Goal: Task Accomplishment & Management: Manage account settings

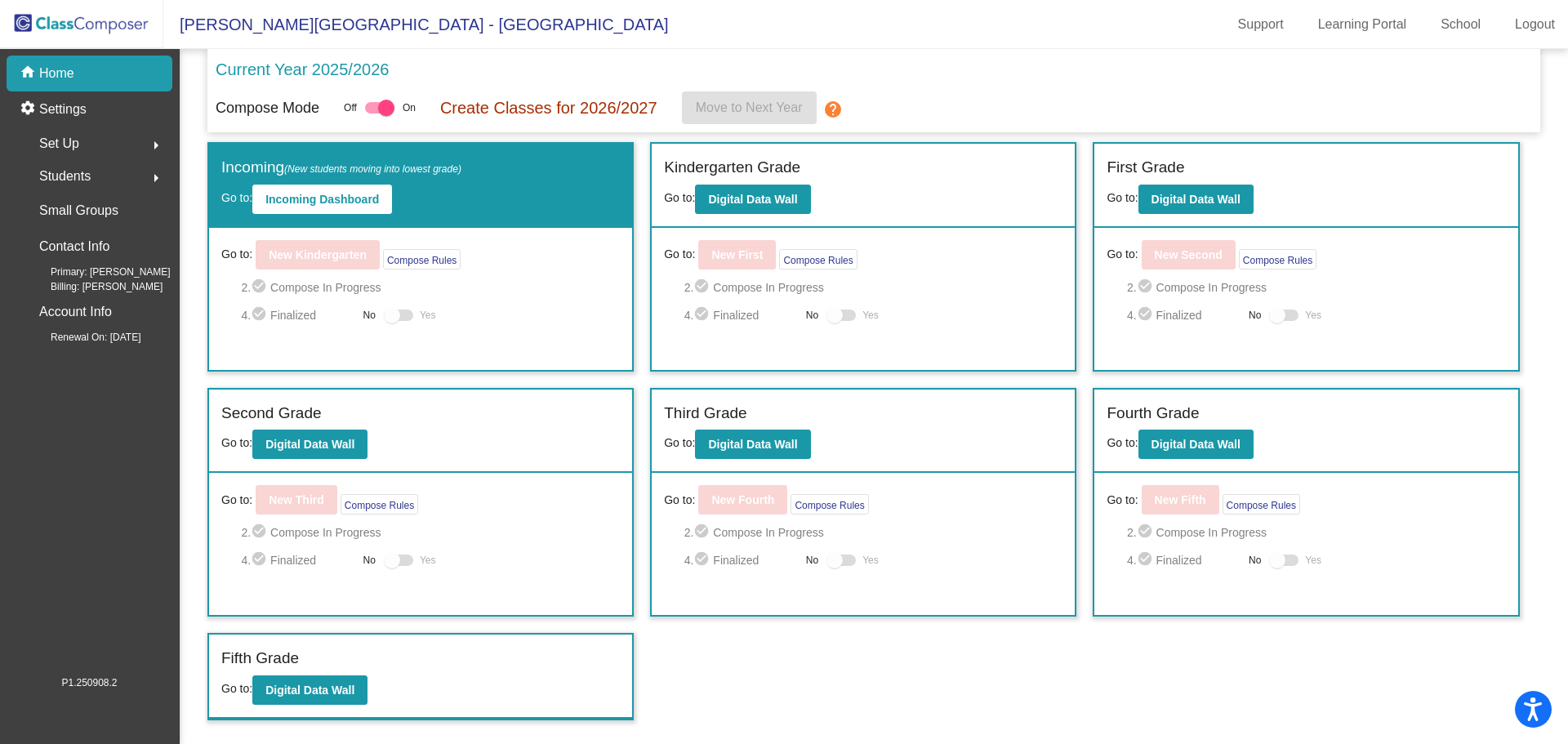
click at [328, 668] on div "Fifth Grade" at bounding box center [421, 660] width 399 height 28
click at [303, 695] on b "Digital Data Wall" at bounding box center [310, 689] width 89 height 13
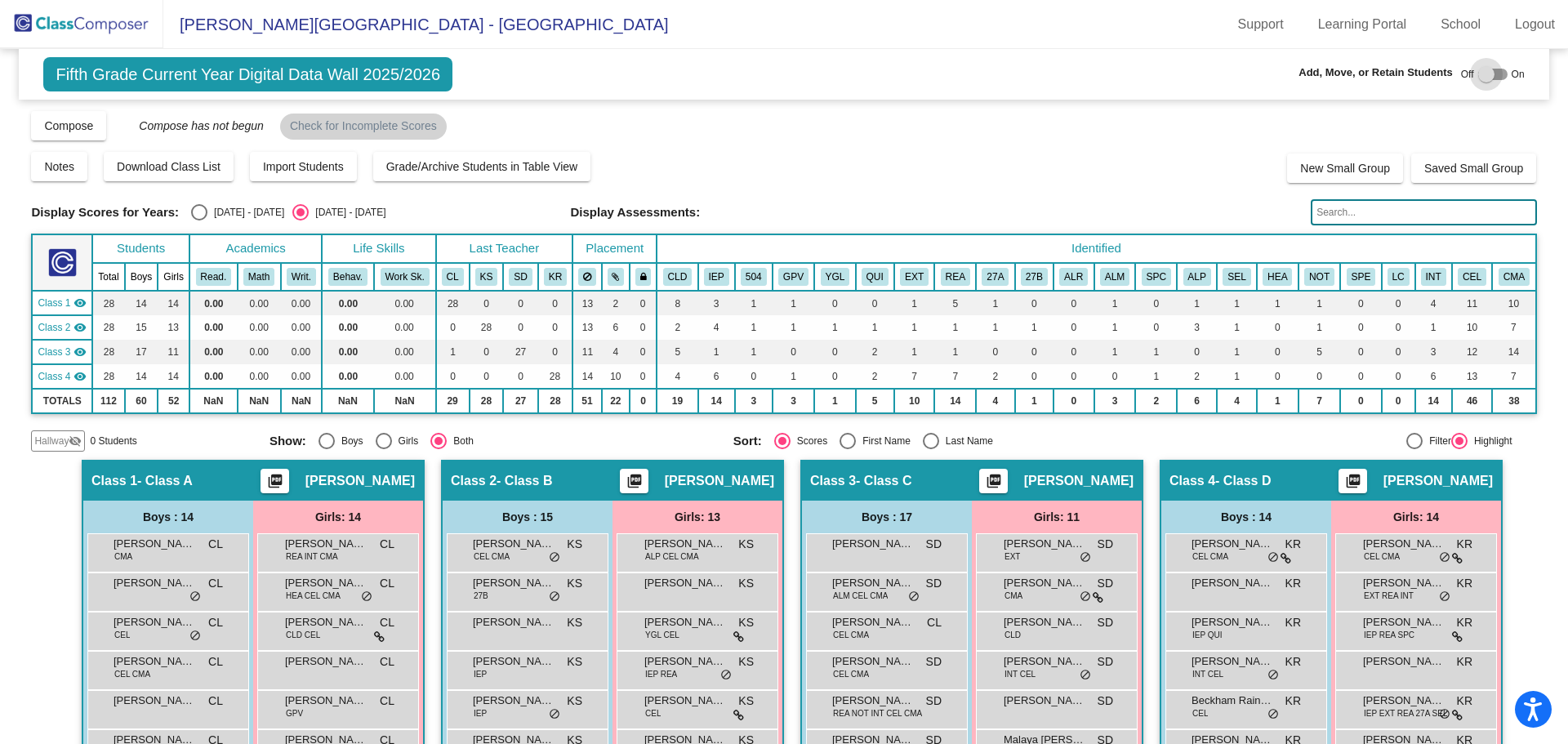
click at [1499, 74] on div at bounding box center [1493, 74] width 29 height 11
checkbox input "true"
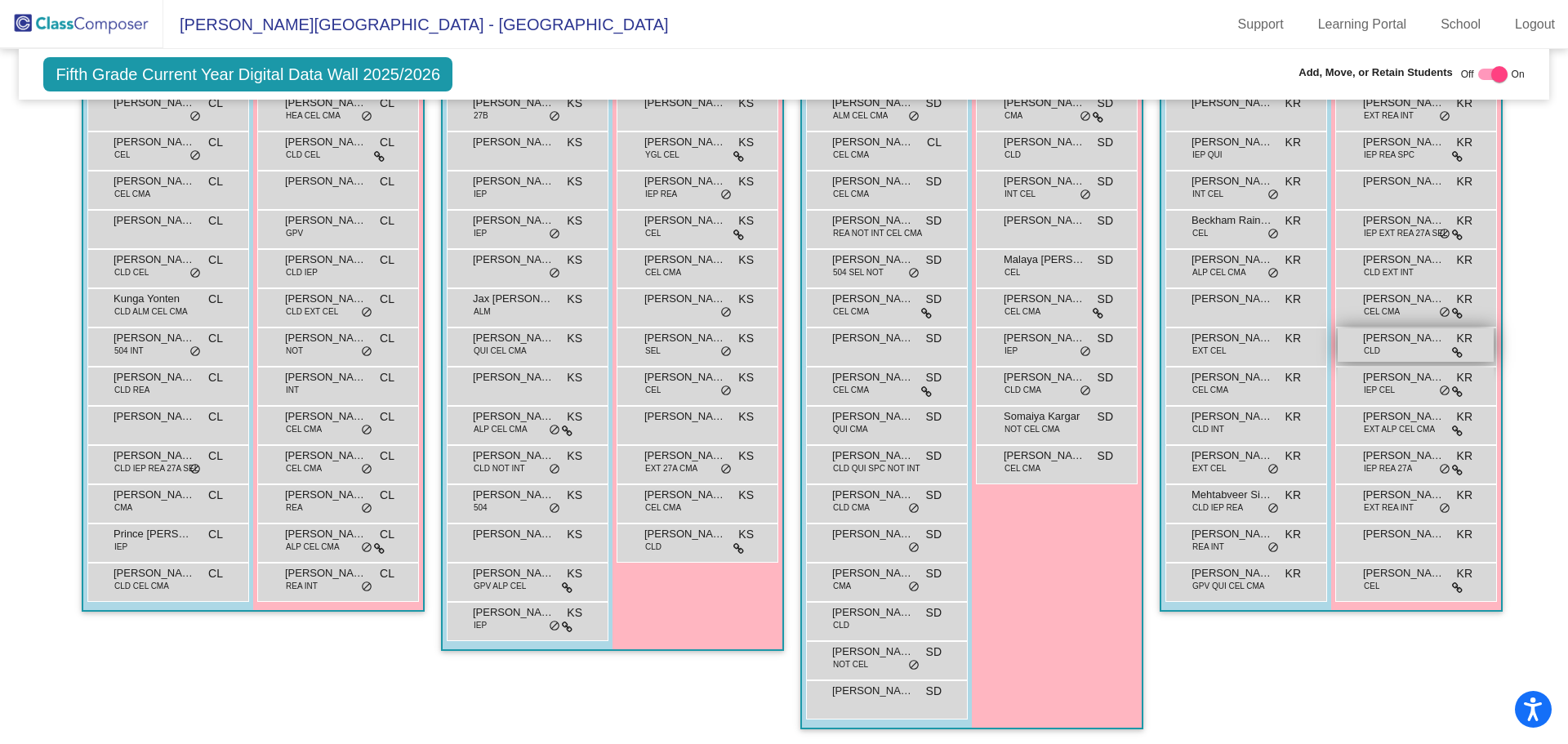
scroll to position [514, 0]
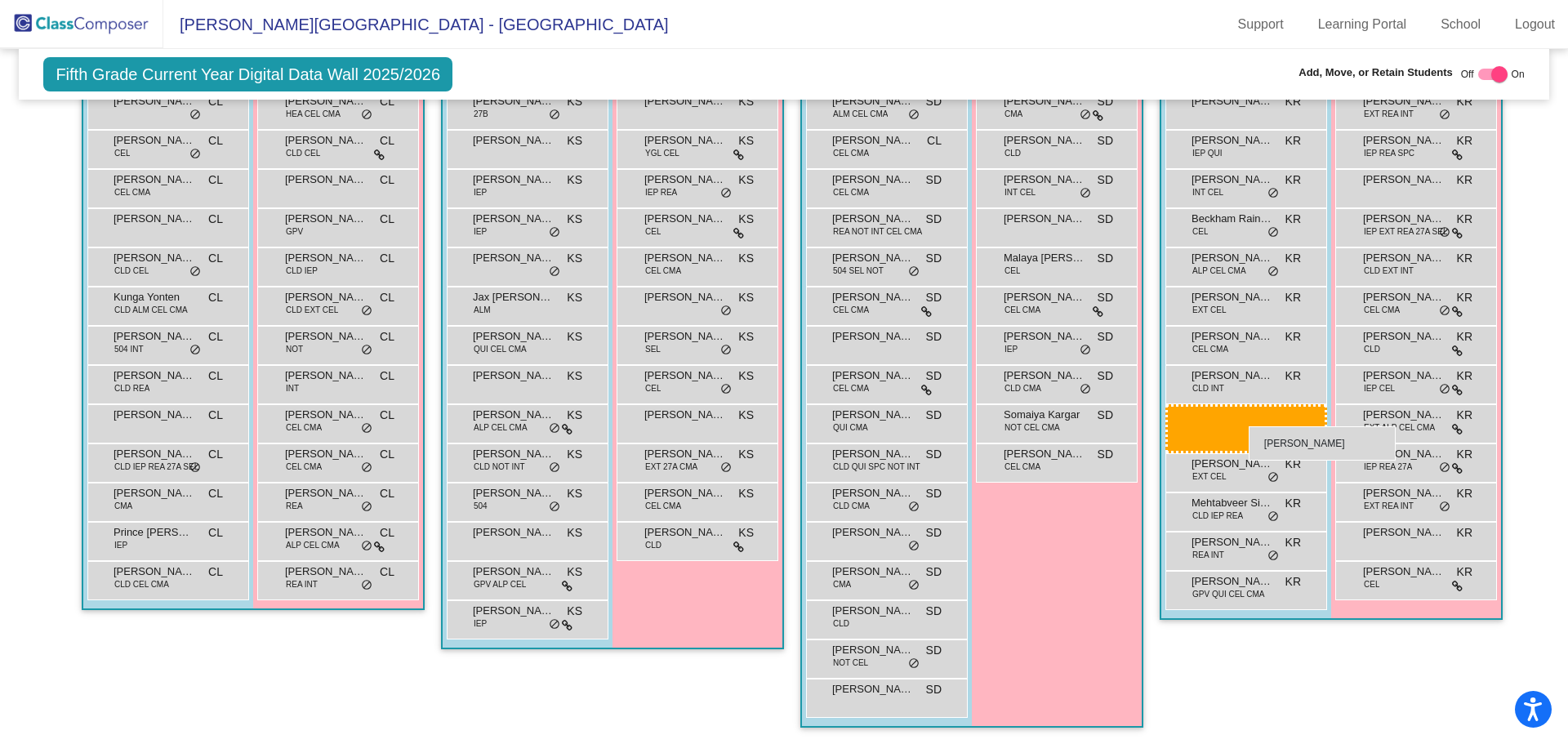
drag, startPoint x: 1229, startPoint y: 305, endPoint x: 1246, endPoint y: 422, distance: 118.2
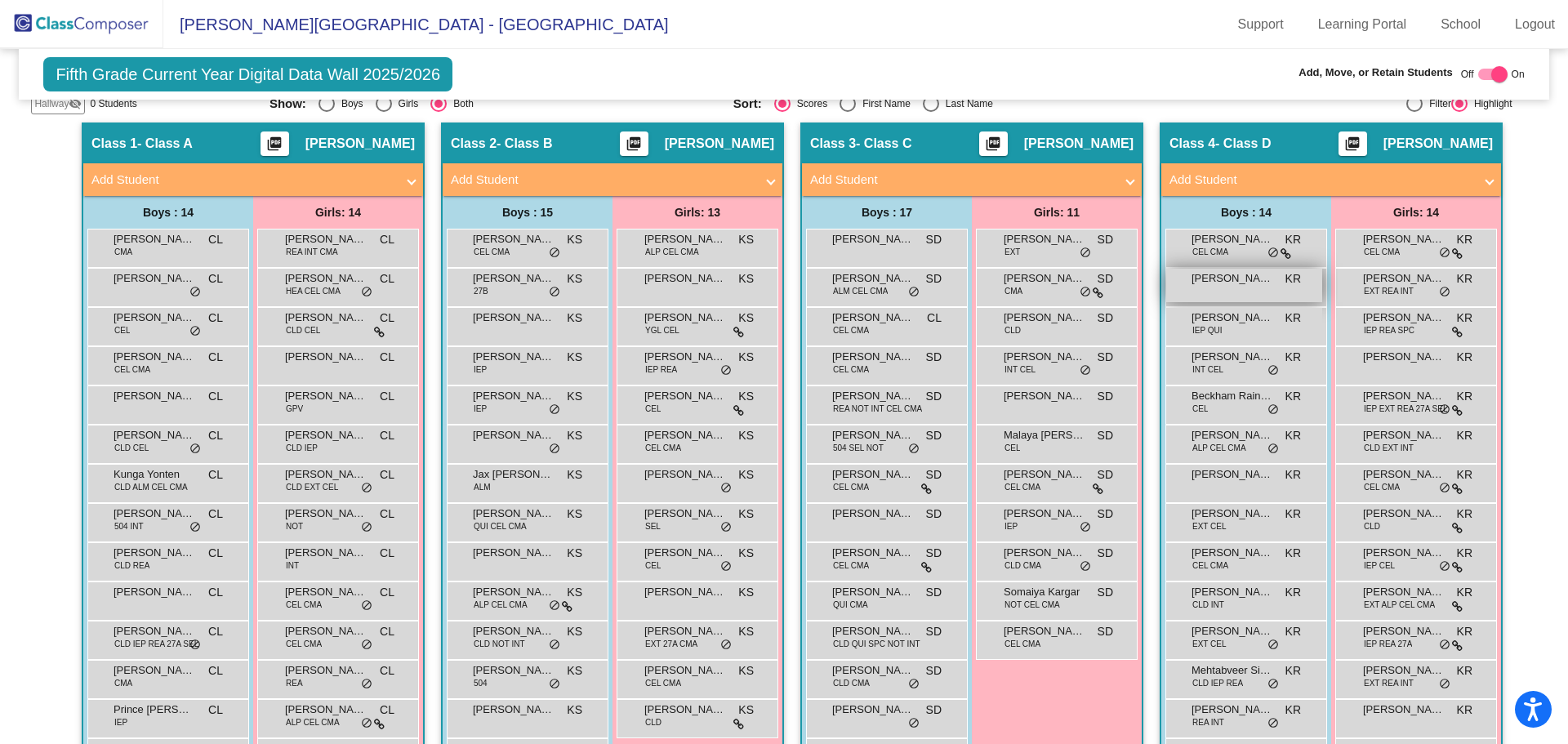
scroll to position [188, 0]
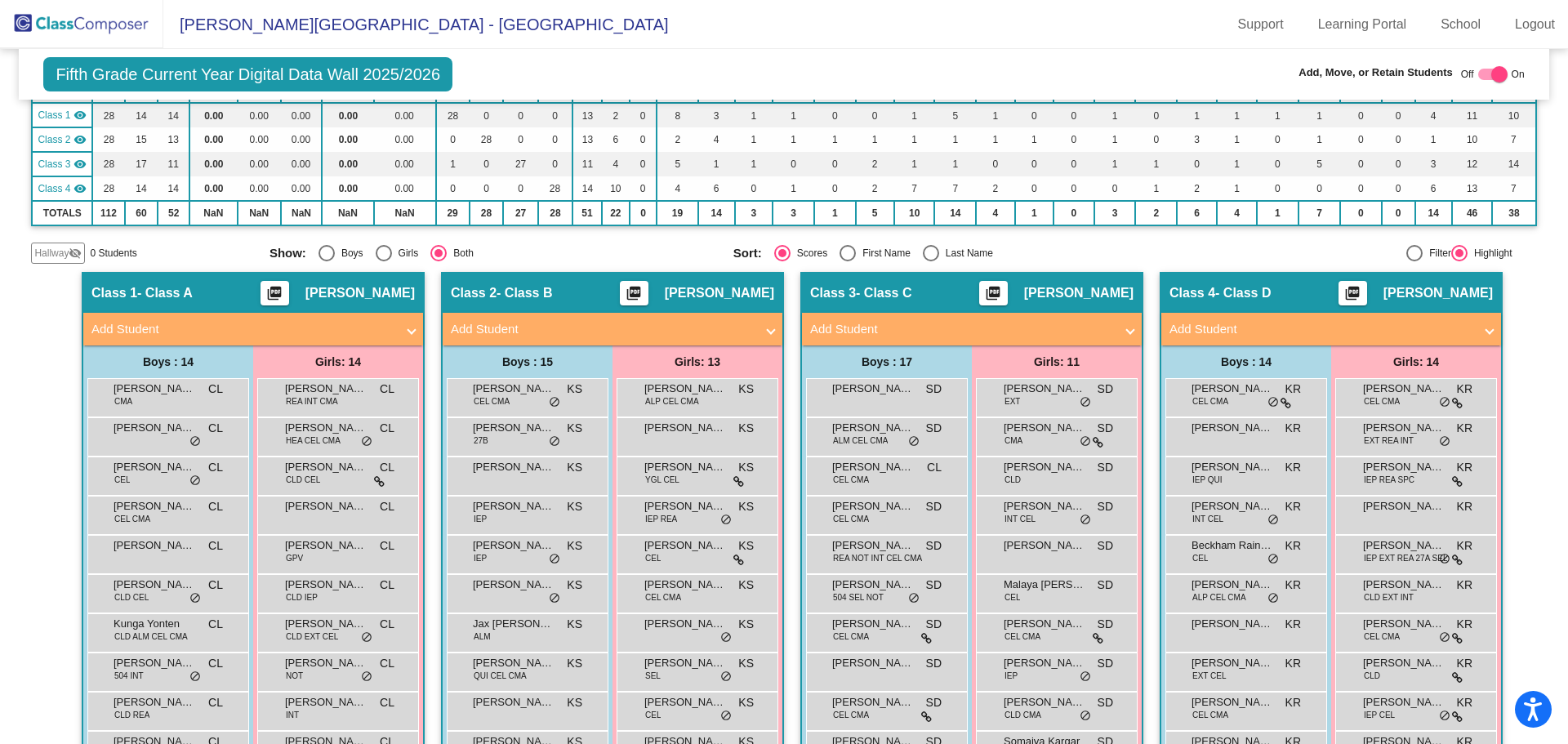
click at [79, 260] on mat-icon "visibility_off" at bounding box center [74, 252] width 13 height 13
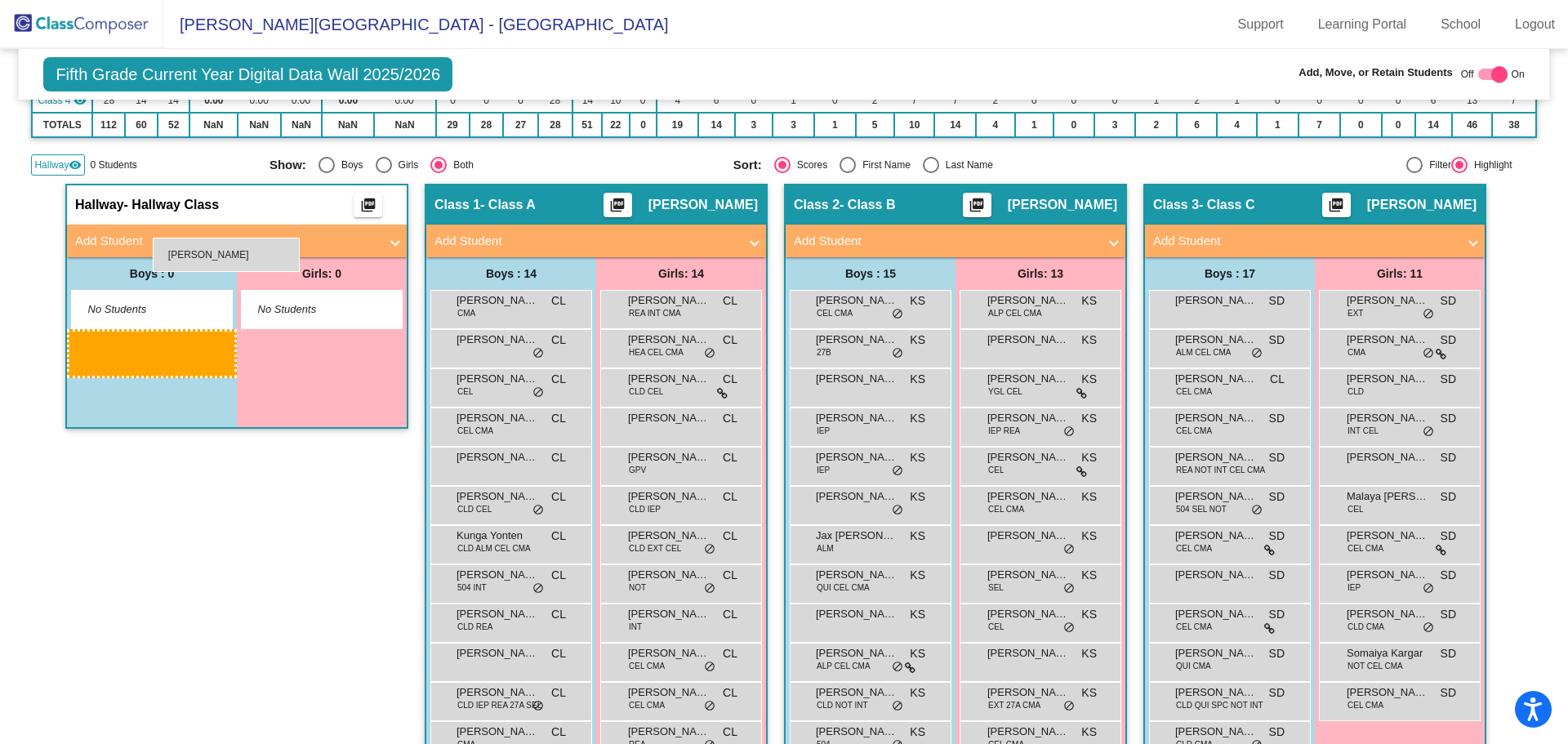
scroll to position [269, 0]
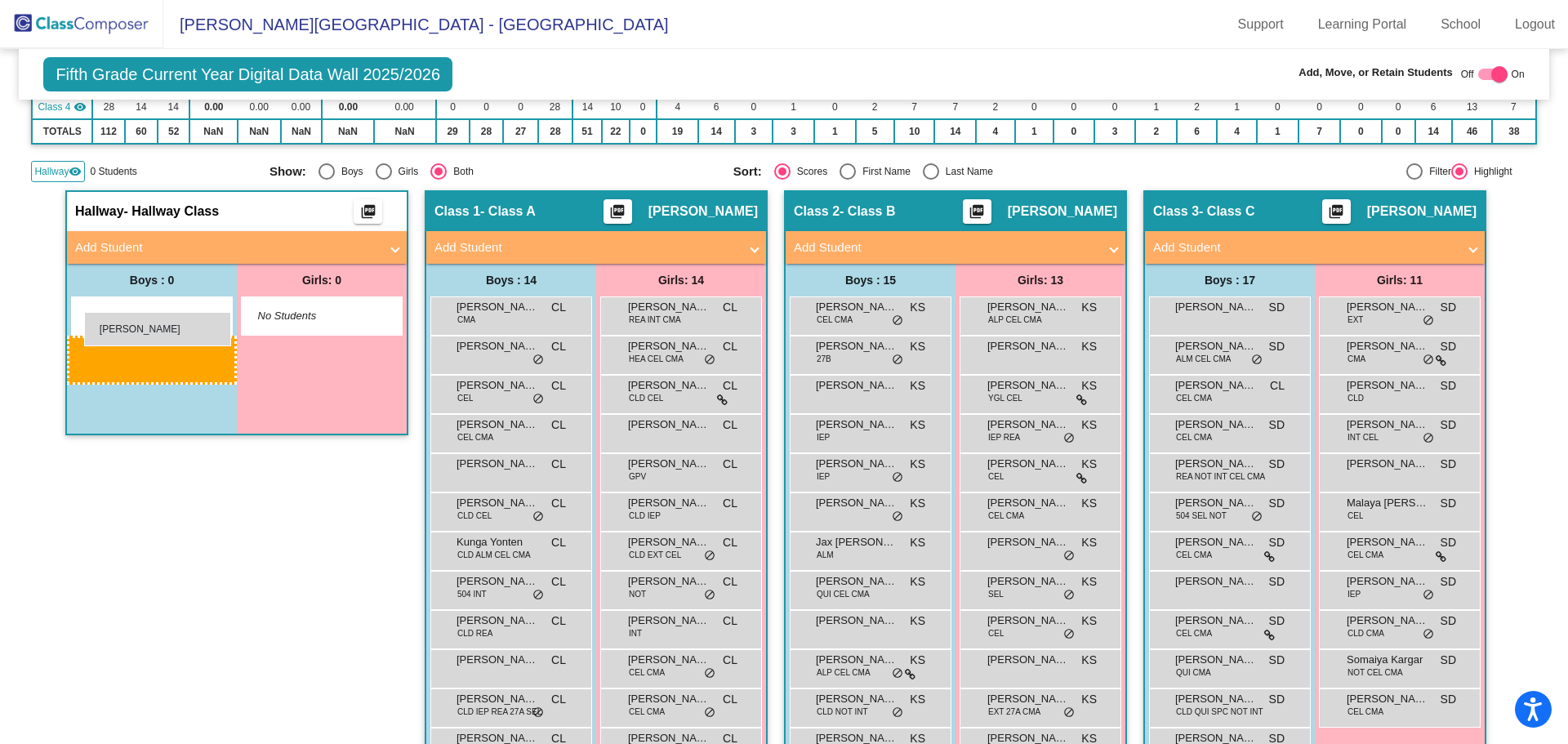
drag, startPoint x: 724, startPoint y: 691, endPoint x: 82, endPoint y: 318, distance: 742.5
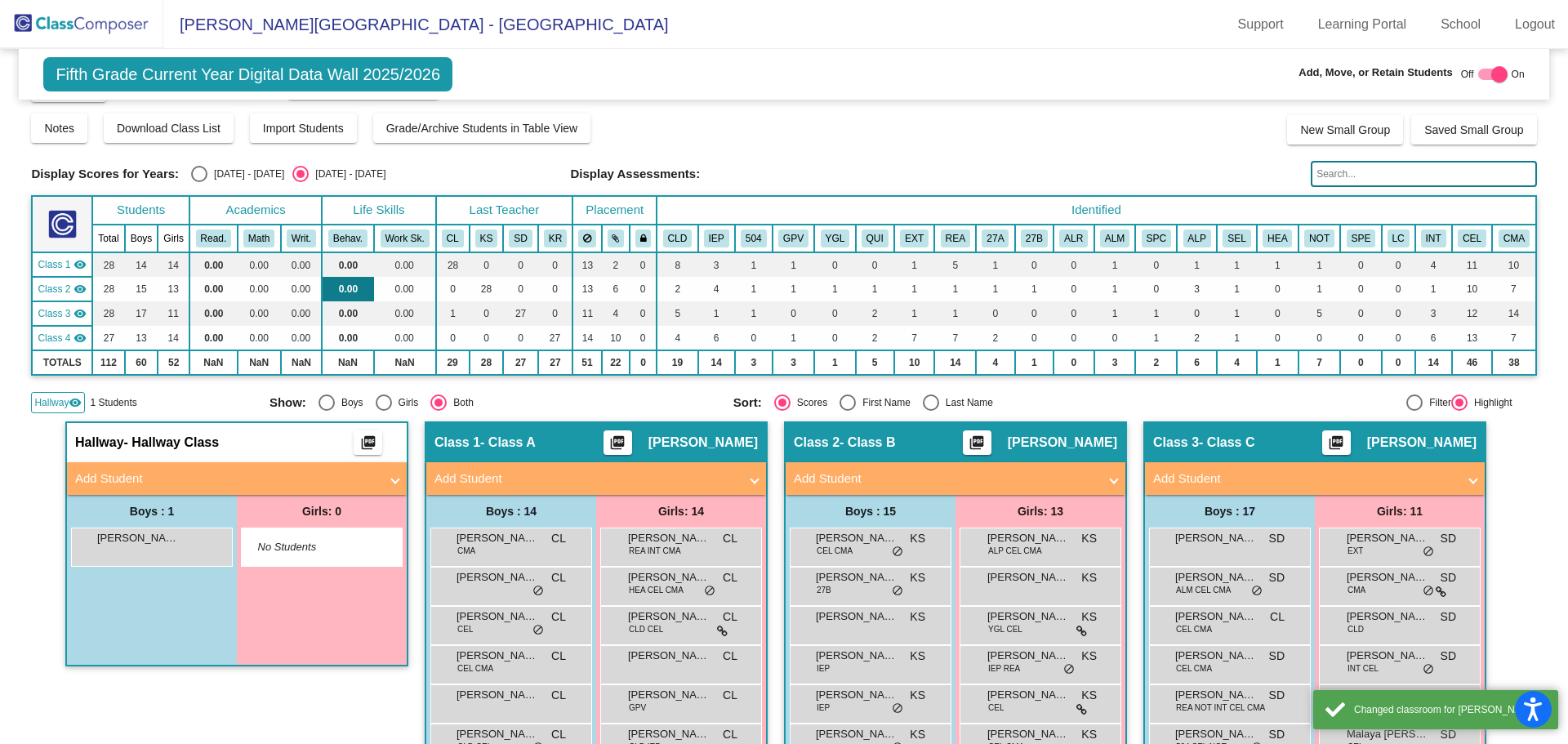
scroll to position [0, 0]
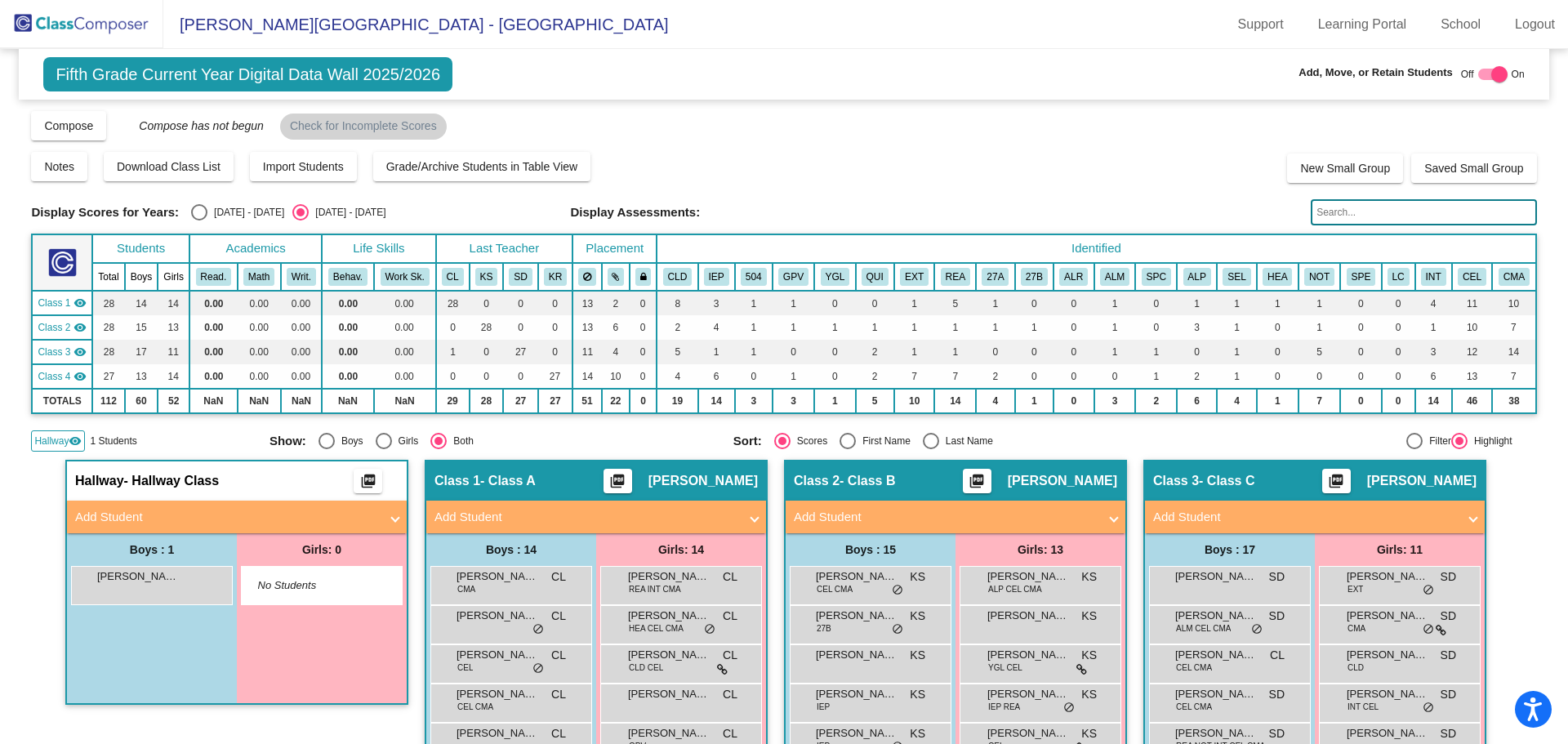
click at [93, 17] on img at bounding box center [81, 24] width 163 height 48
